Goal: Task Accomplishment & Management: Use online tool/utility

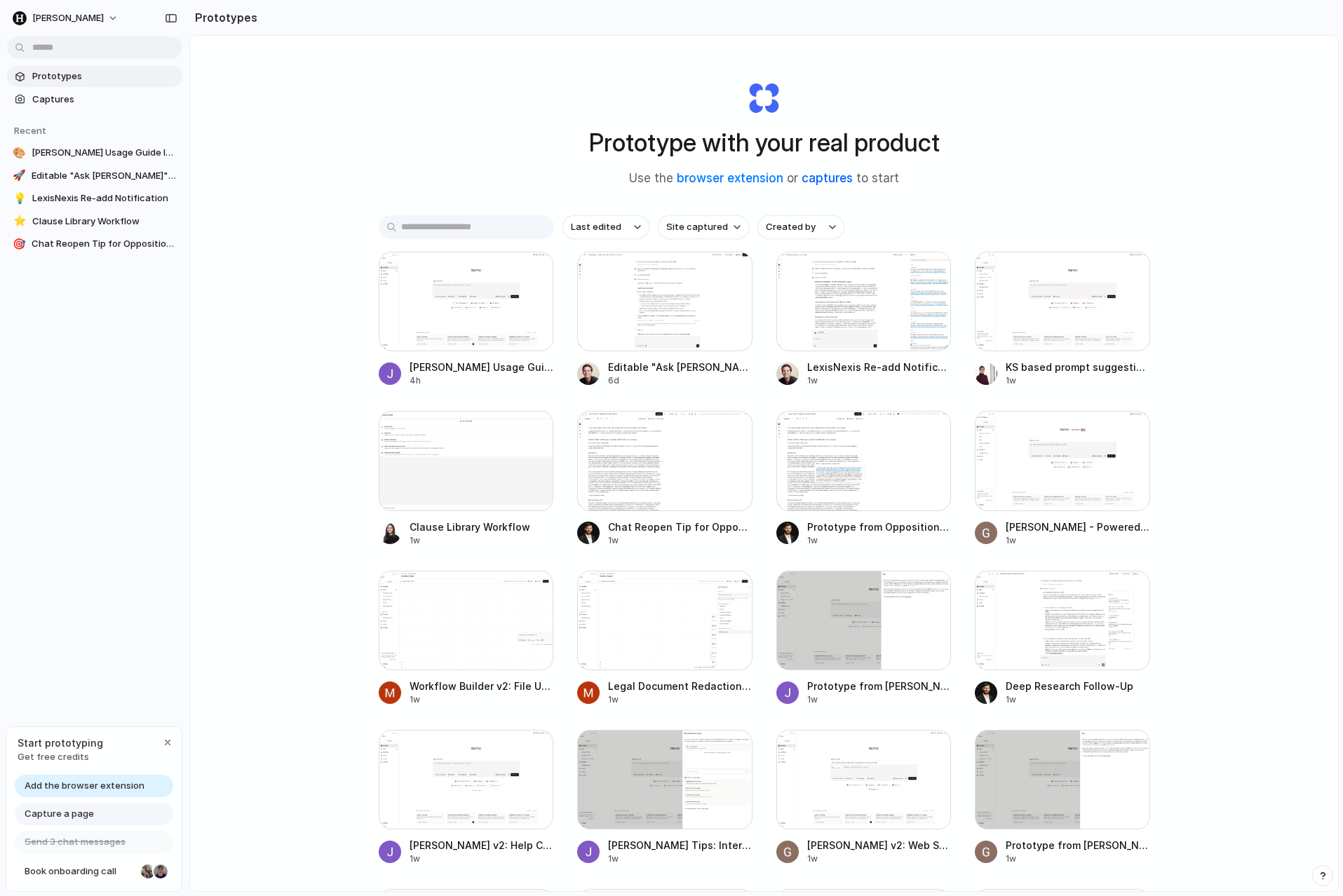
click at [833, 183] on link "captures" at bounding box center [827, 178] width 51 height 14
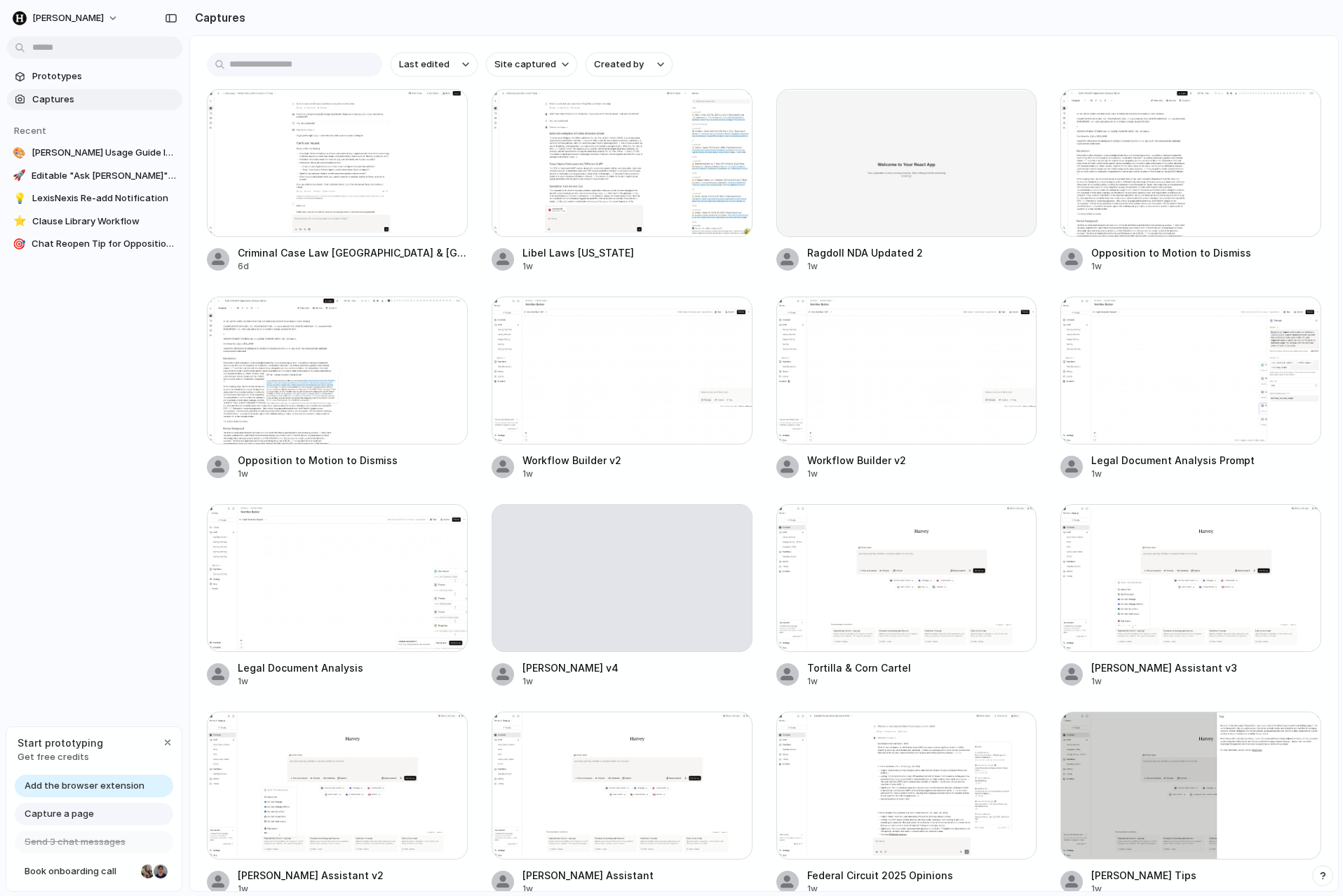
click at [74, 816] on span "Capture a page" at bounding box center [59, 813] width 69 height 14
click at [83, 813] on span "Capture a page" at bounding box center [59, 813] width 69 height 14
drag, startPoint x: 88, startPoint y: 877, endPoint x: 106, endPoint y: 727, distance: 151.1
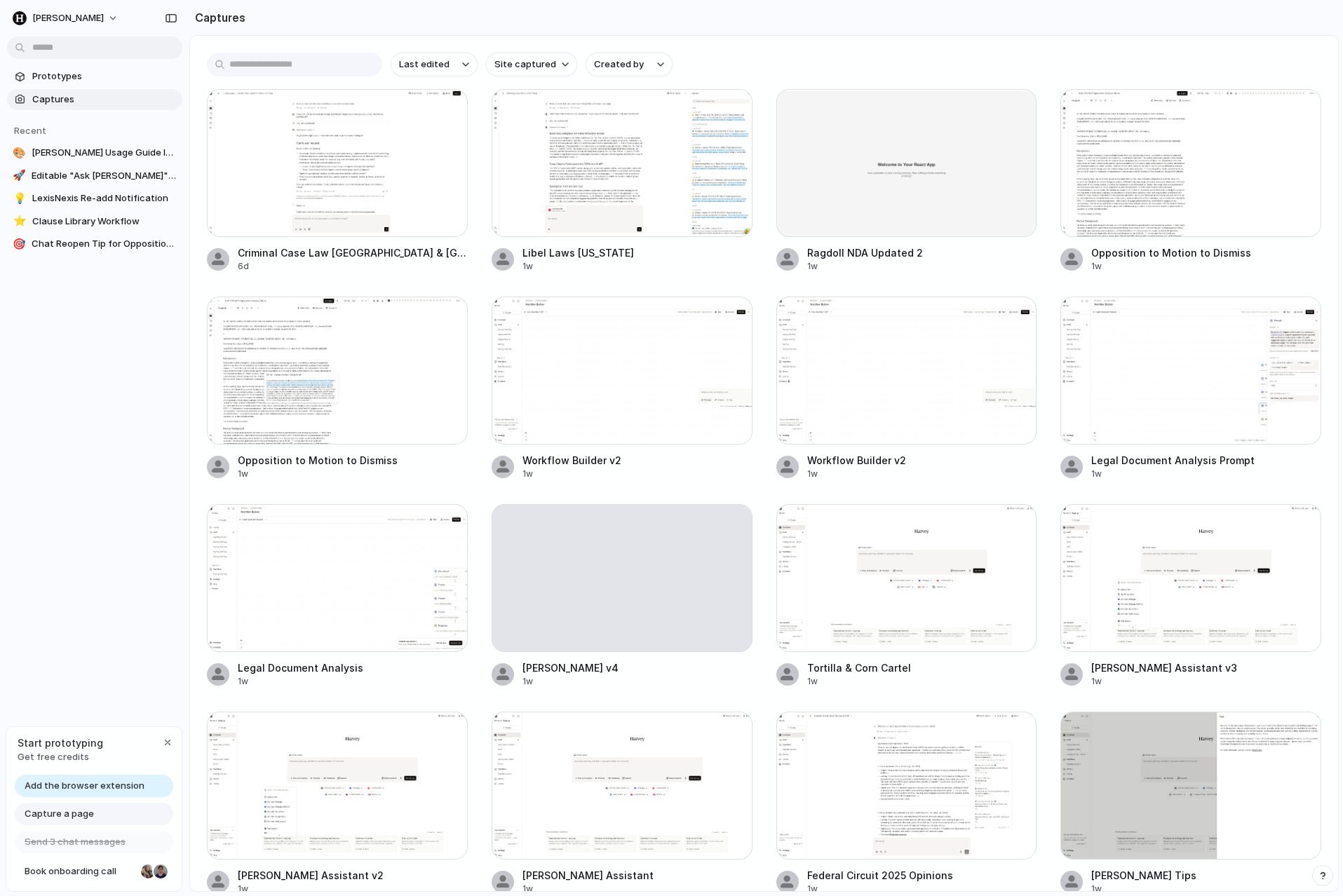
click at [106, 727] on div "Start prototyping Get free credits Add the browser extension Capture a page Sen…" at bounding box center [94, 809] width 177 height 166
click at [95, 810] on div "Capture a page" at bounding box center [94, 813] width 159 height 22
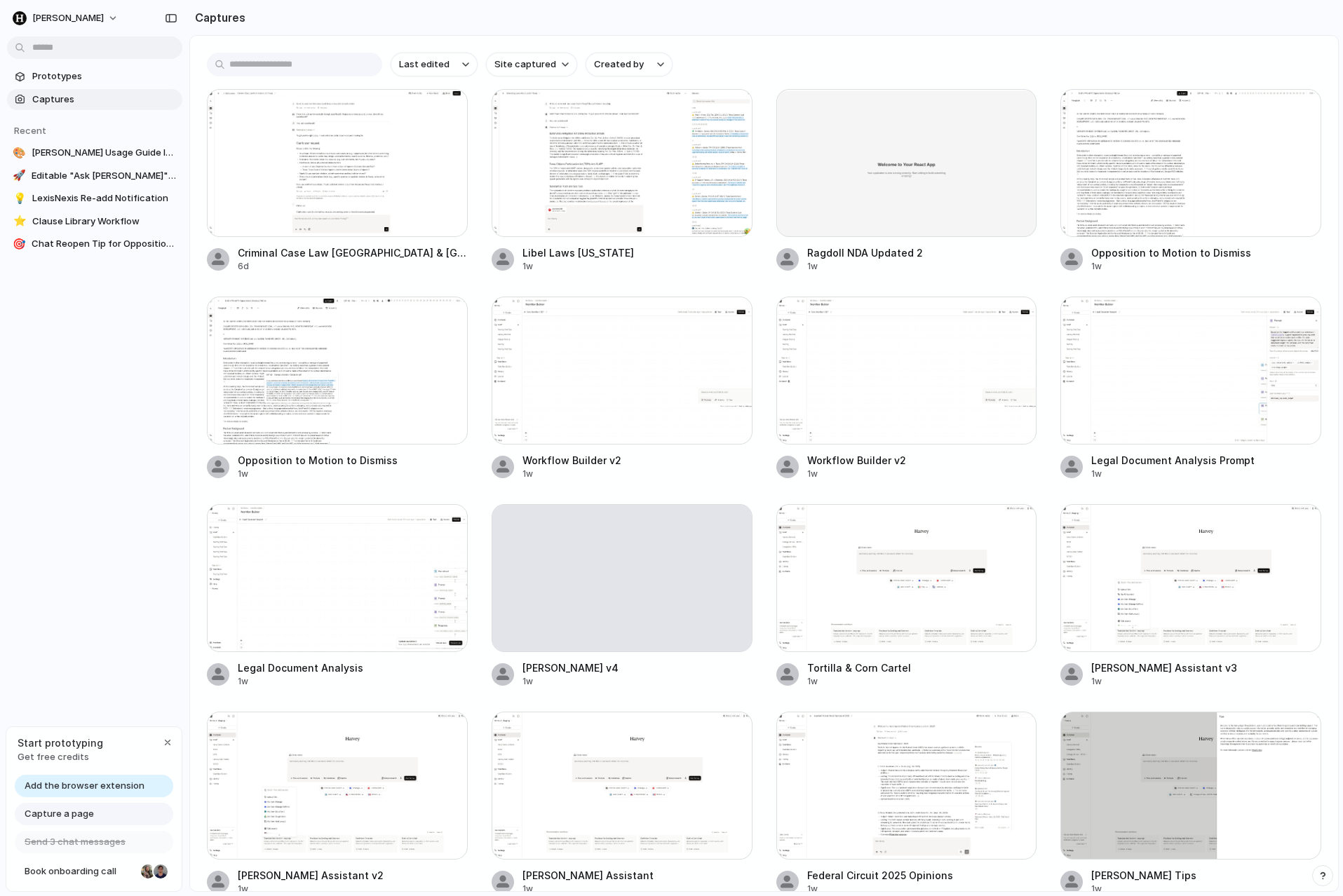
click at [95, 810] on div "Capture a page" at bounding box center [94, 813] width 159 height 22
click at [100, 782] on span "Add the browser extension" at bounding box center [84, 785] width 120 height 14
click at [100, 784] on span "Add the browser extension" at bounding box center [84, 785] width 120 height 14
click at [109, 100] on span "Captures" at bounding box center [104, 99] width 145 height 14
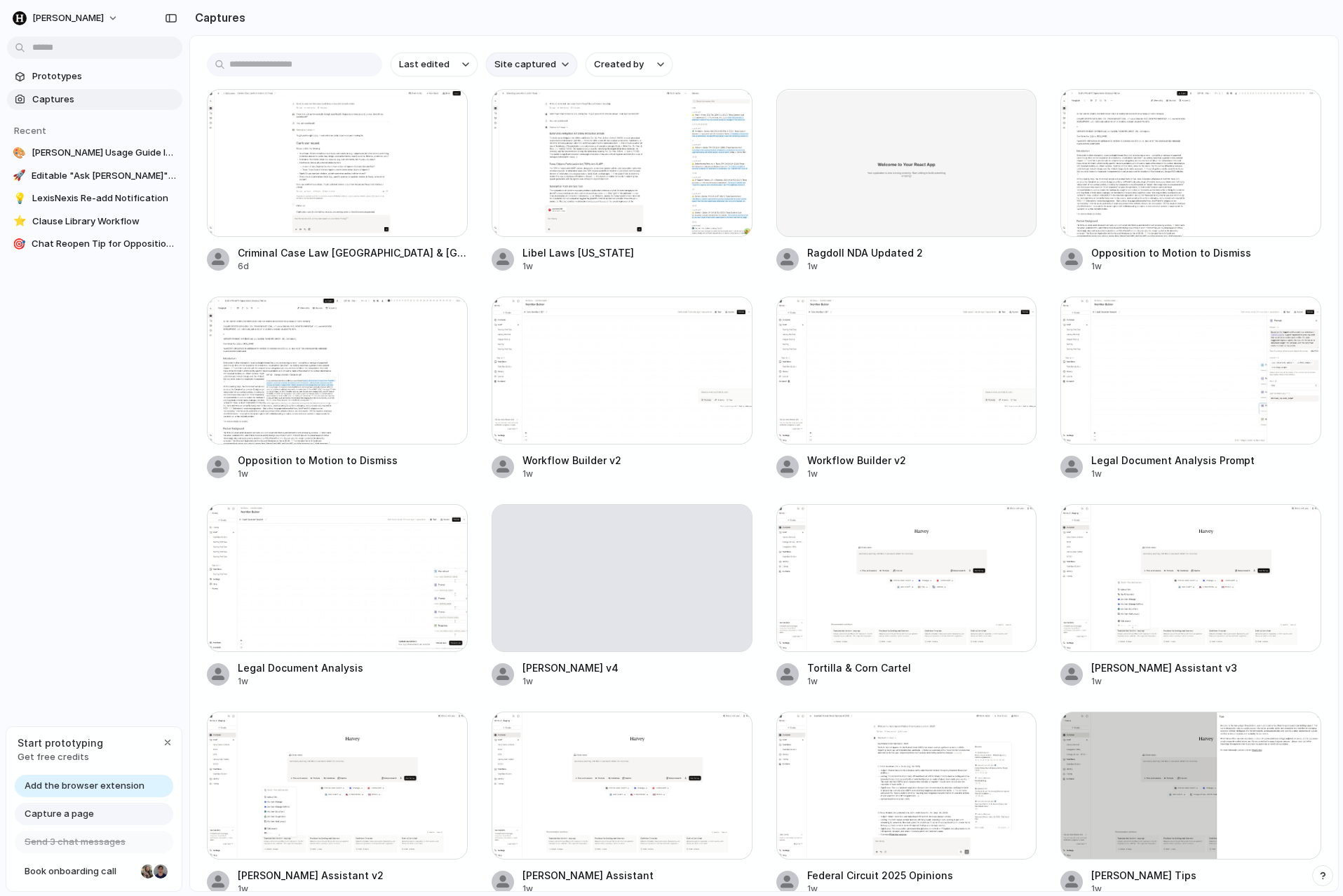
click at [496, 68] on span "Site captured" at bounding box center [525, 64] width 62 height 14
click at [513, 145] on span "harvey.ai" at bounding box center [530, 148] width 72 height 14
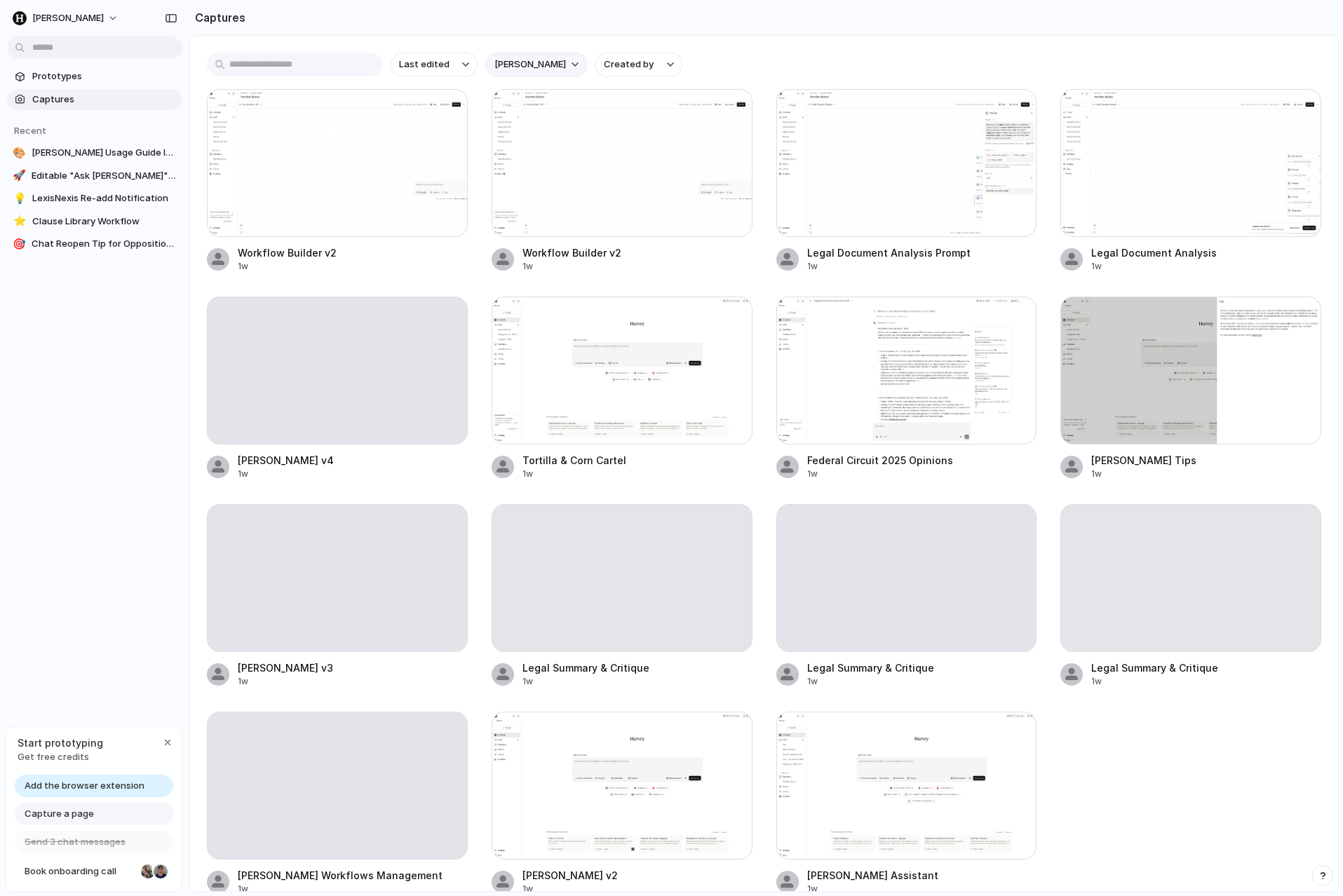
click at [506, 63] on span "harvey.ai" at bounding box center [530, 64] width 72 height 14
click at [239, 67] on input "text" at bounding box center [294, 64] width 175 height 24
click at [72, 793] on div "Add the browser extension" at bounding box center [94, 785] width 159 height 22
click at [65, 785] on span "Add the browser extension" at bounding box center [84, 785] width 120 height 14
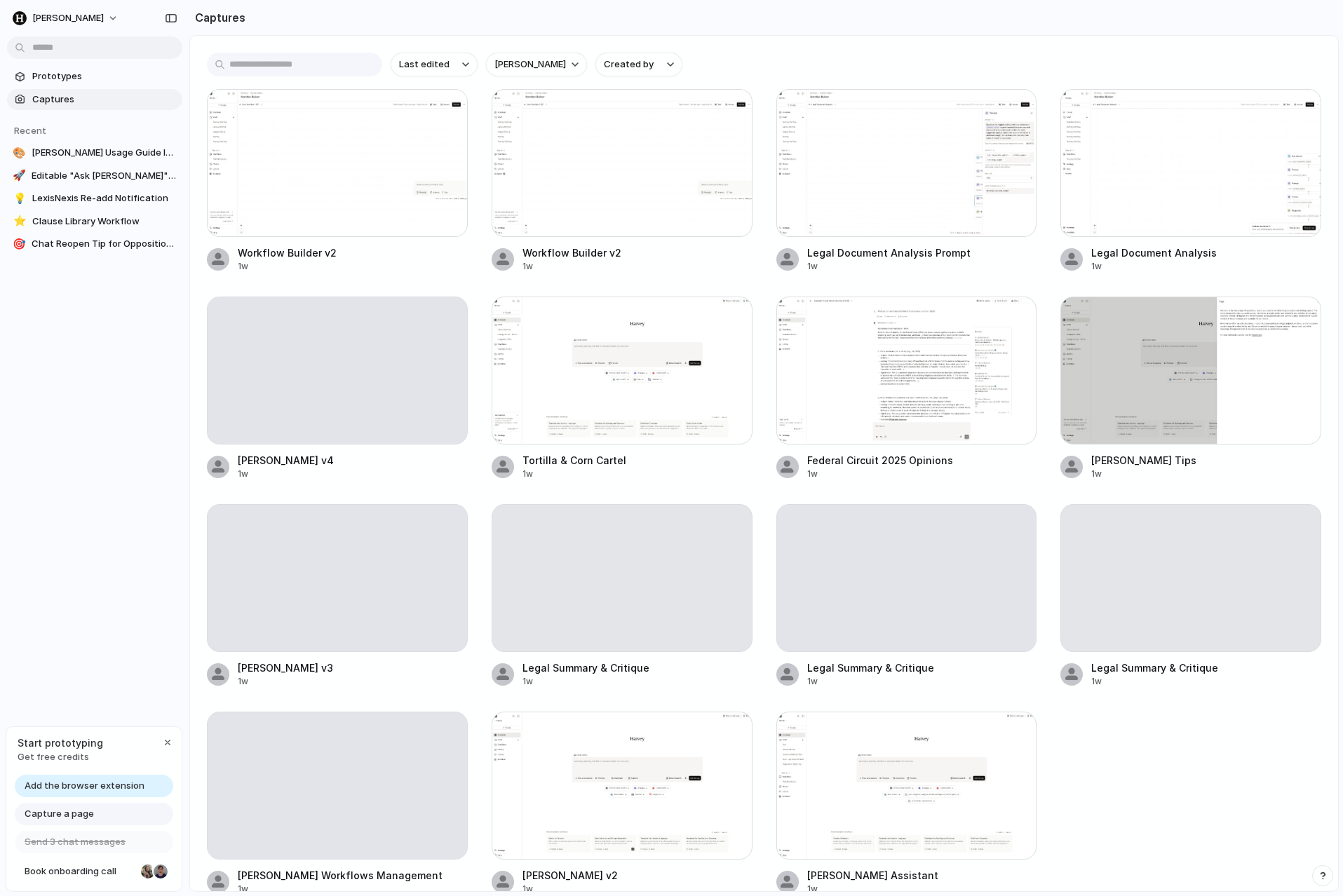
click at [65, 785] on span "Add the browser extension" at bounding box center [84, 785] width 120 height 14
click at [78, 73] on span "Prototypes" at bounding box center [104, 76] width 145 height 14
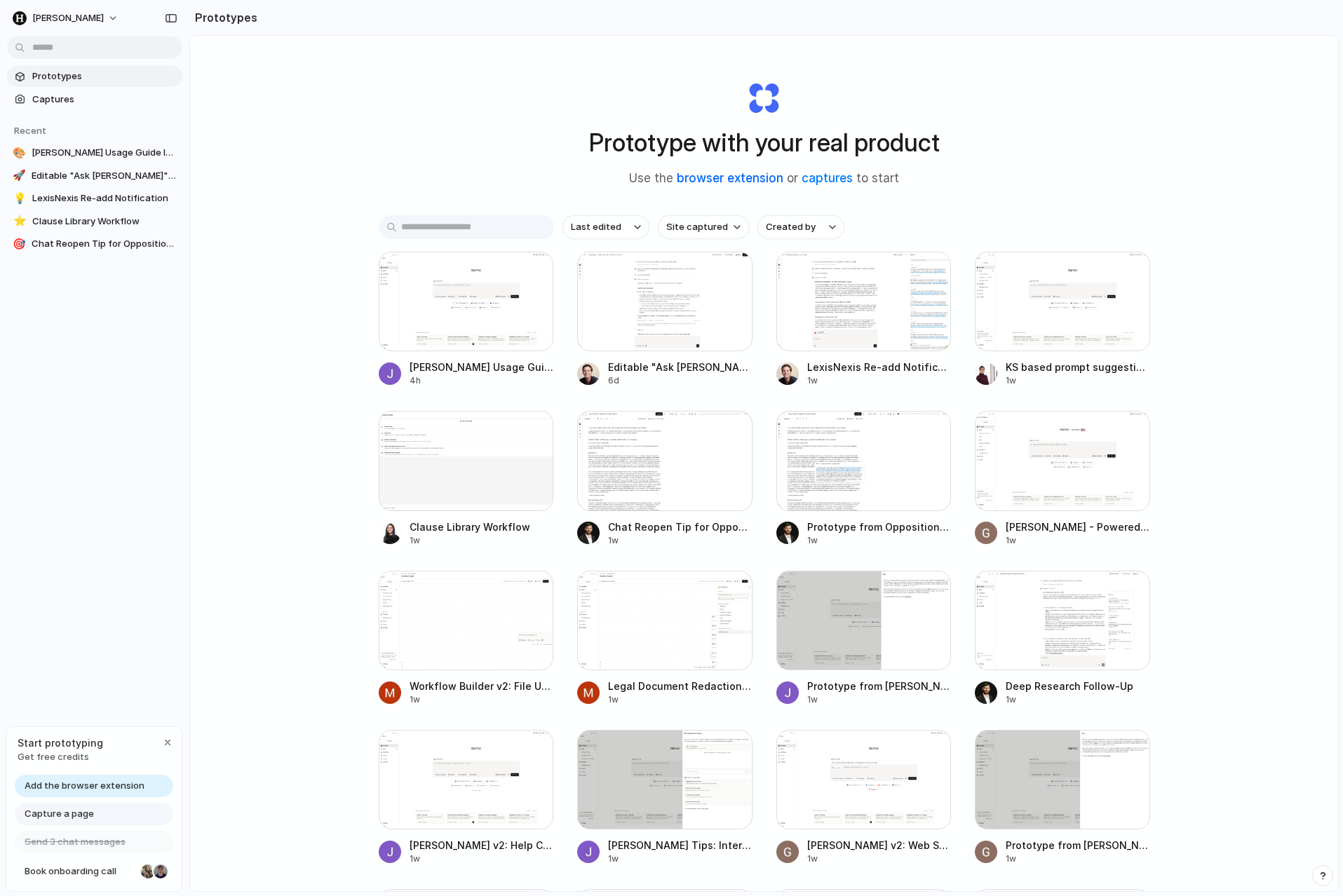
click at [695, 178] on link "browser extension" at bounding box center [729, 178] width 107 height 14
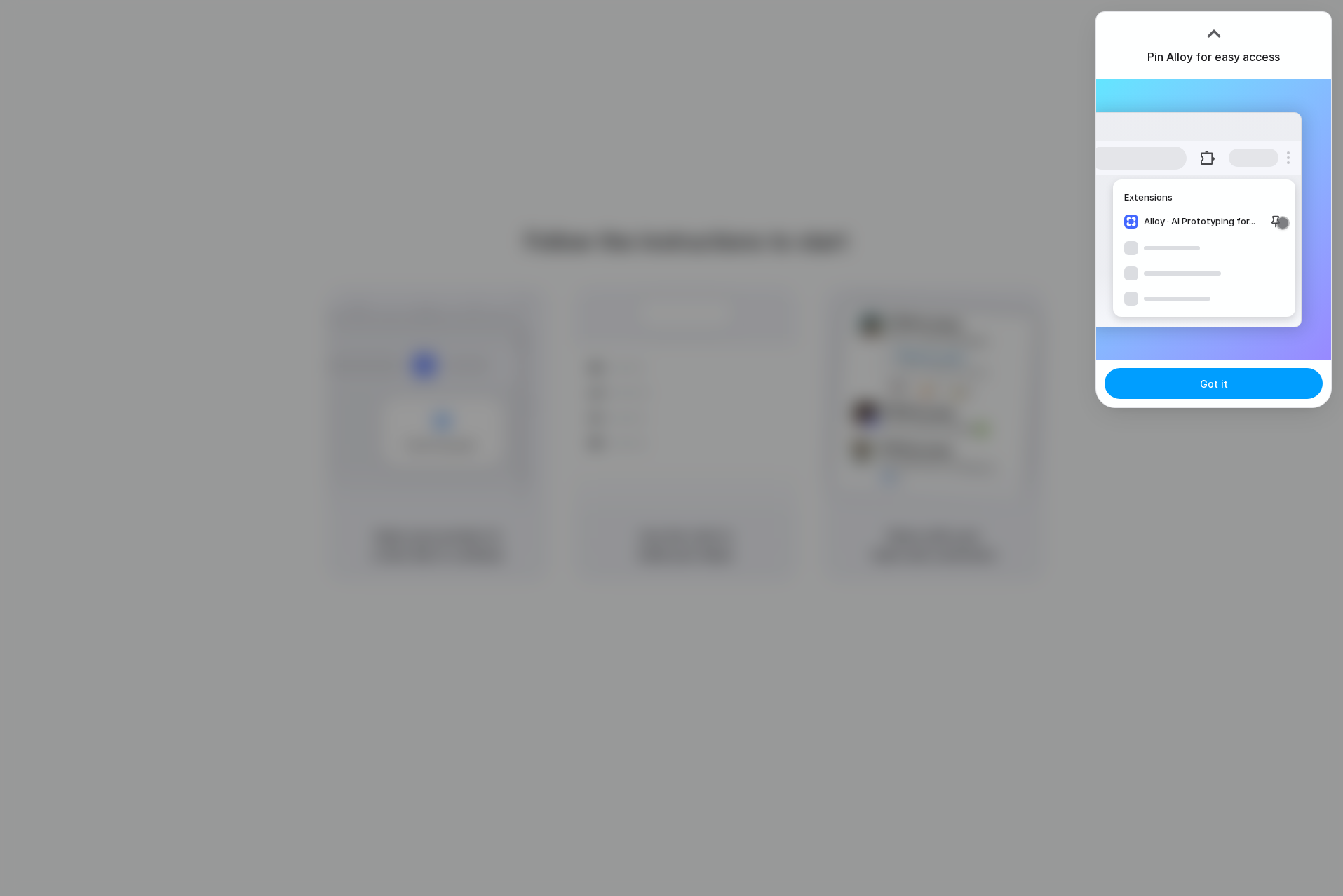
click at [1136, 397] on button "Got it" at bounding box center [1213, 383] width 218 height 31
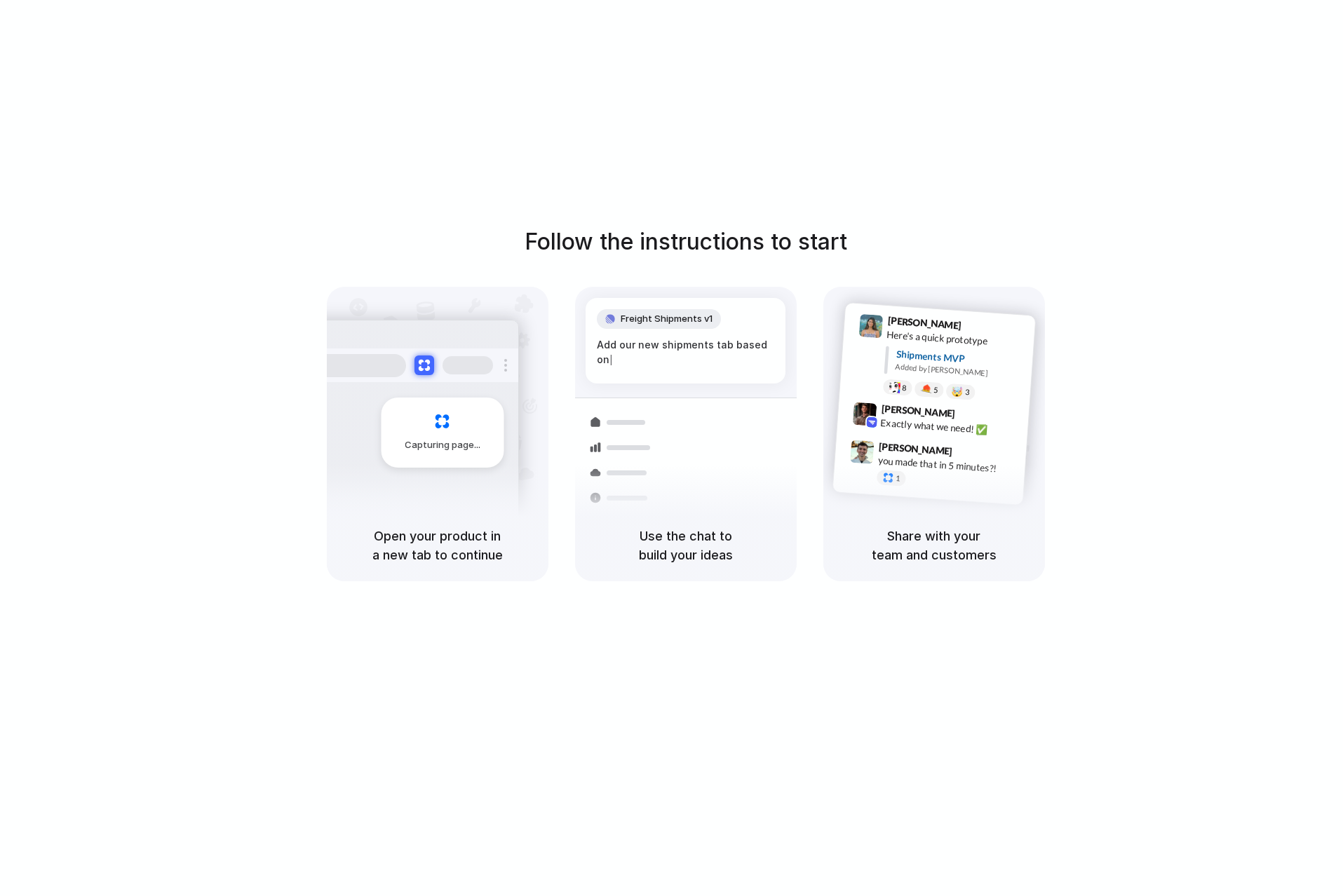
click at [880, 135] on div "Follow the instructions to start Capturing page Open your product in a new tab …" at bounding box center [686, 462] width 1371 height 924
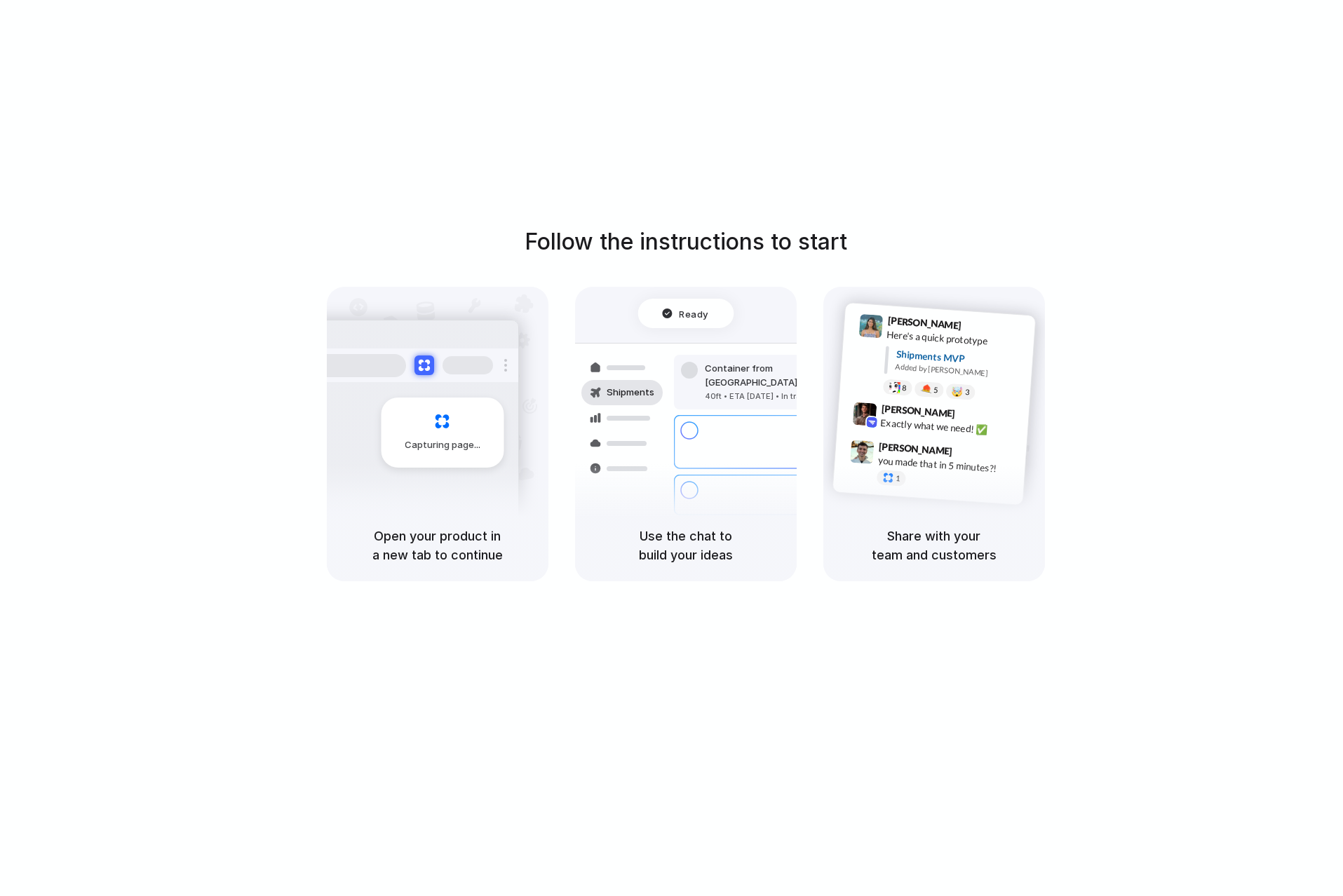
click at [140, 634] on div "Follow the instructions to start Capturing page Open your product in a new tab …" at bounding box center [686, 462] width 1371 height 924
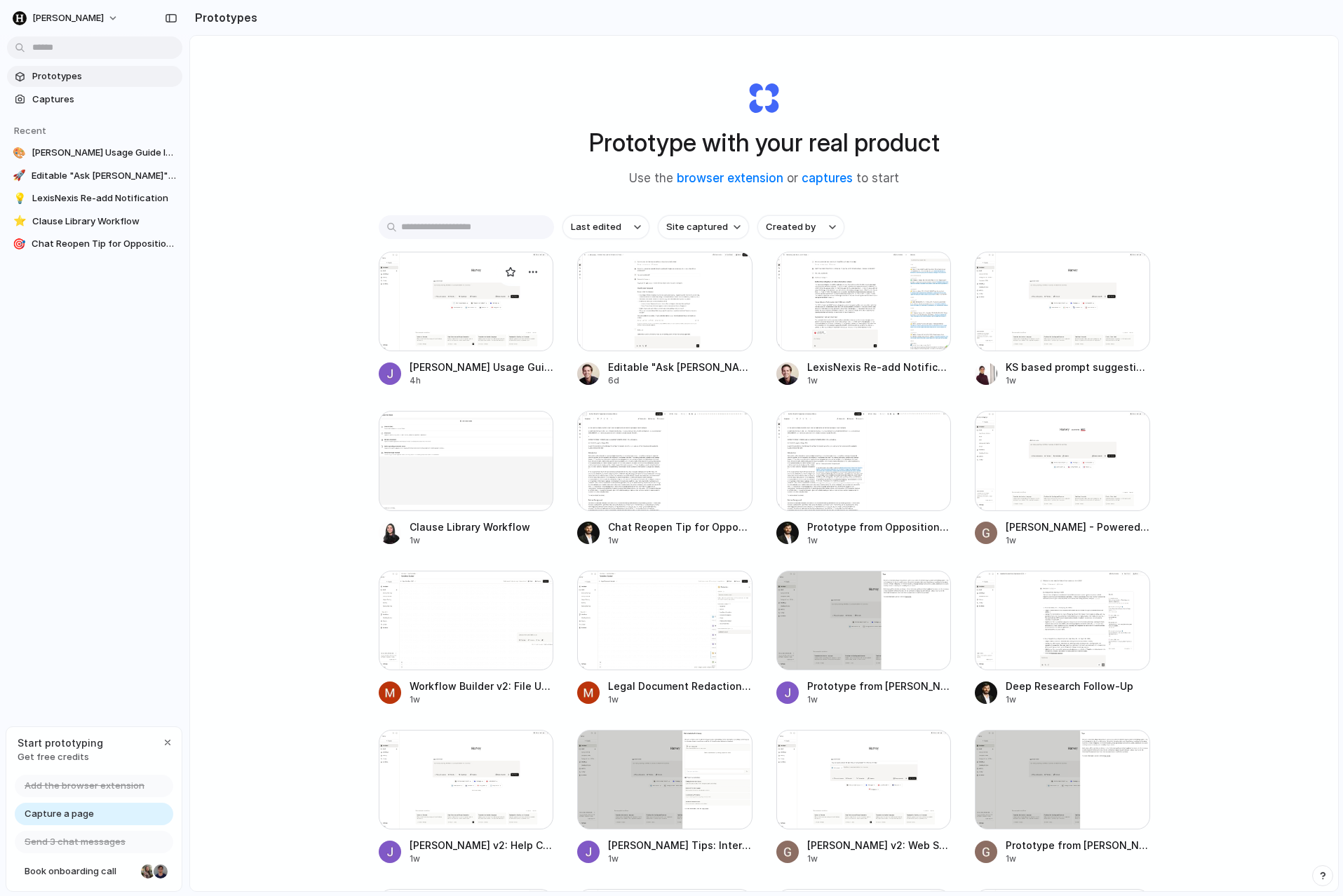
click at [387, 383] on div at bounding box center [389, 373] width 22 height 22
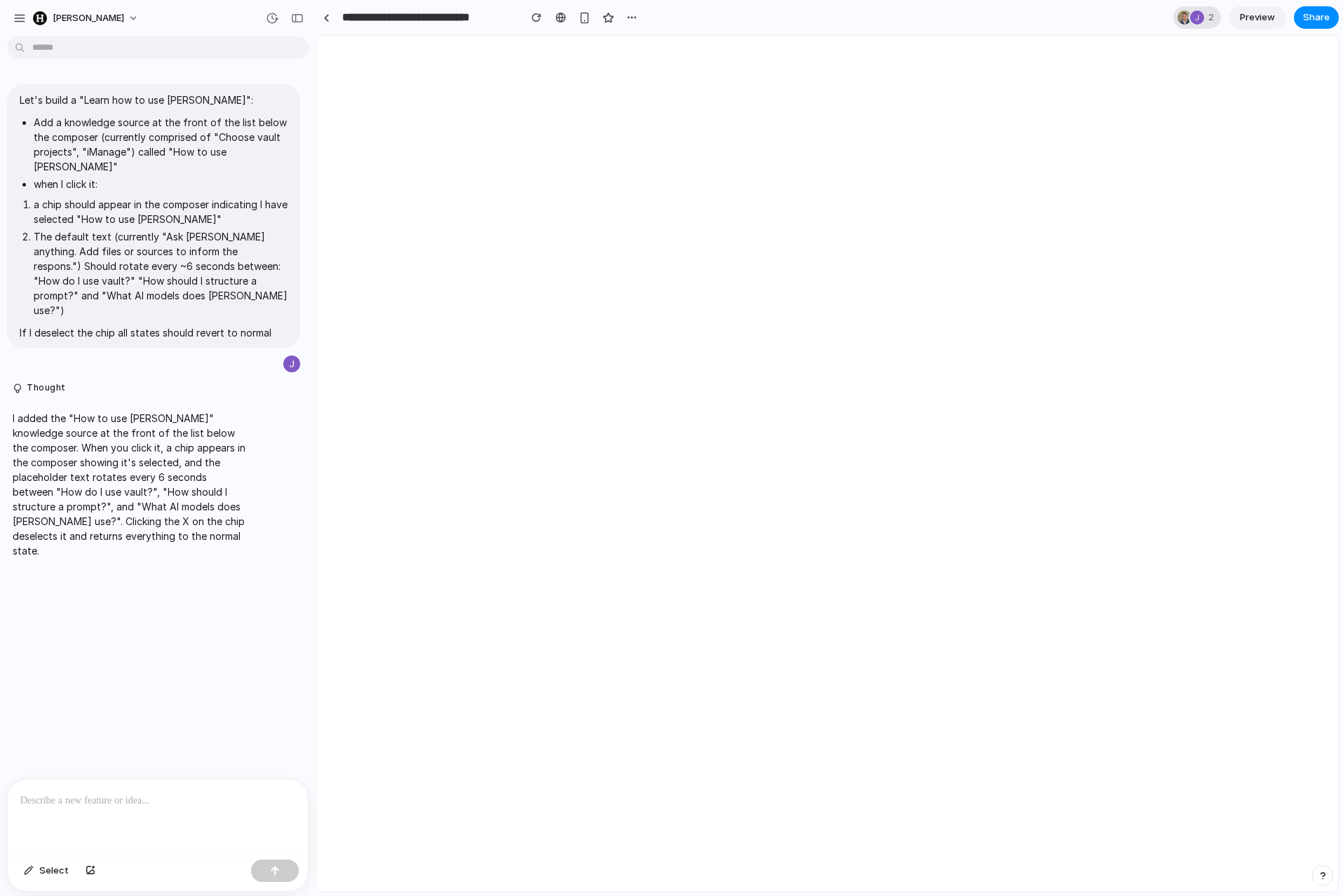
click at [1200, 21] on div at bounding box center [1197, 17] width 14 height 14
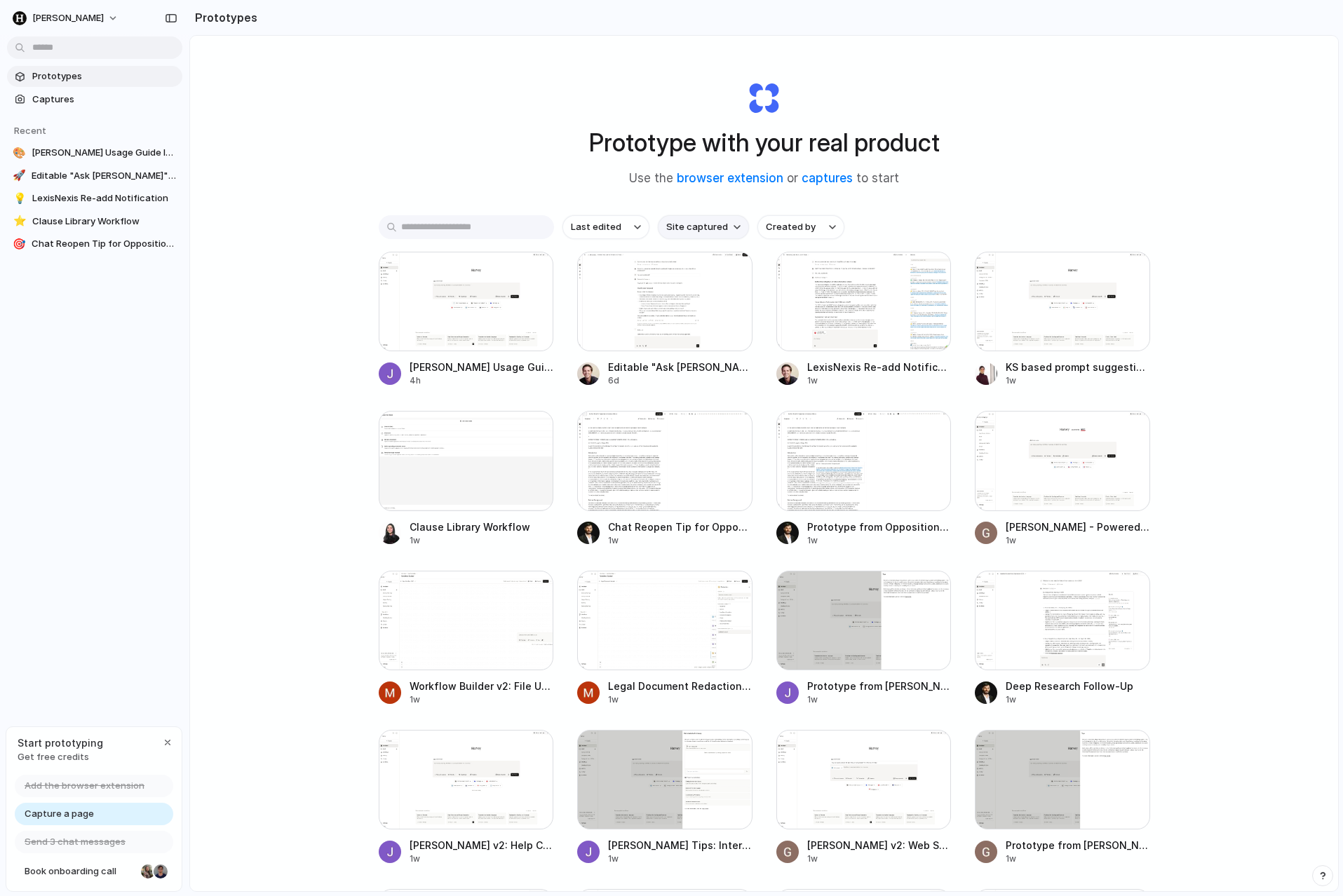
click at [715, 229] on span "Site captured" at bounding box center [697, 227] width 62 height 14
click at [715, 229] on div "All sites harvey.ai harvey.engineering sharepoint.com" at bounding box center [672, 448] width 1343 height 896
